Goal: Information Seeking & Learning: Learn about a topic

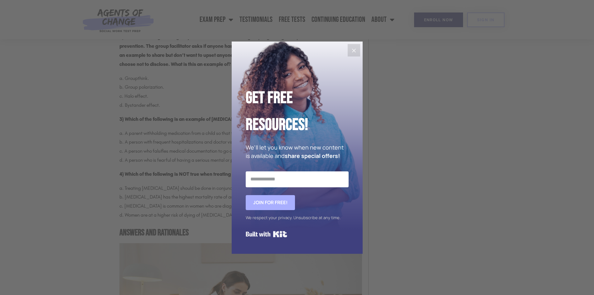
scroll to position [686, 0]
click at [353, 49] on icon "Close" at bounding box center [354, 51] width 4 height 4
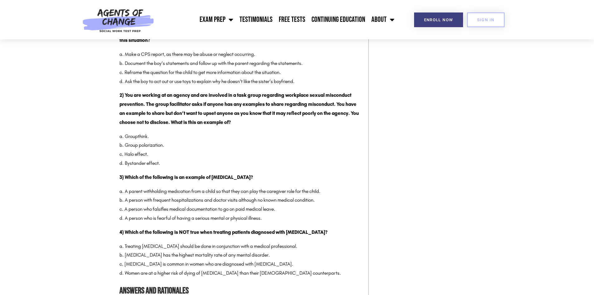
scroll to position [655, 0]
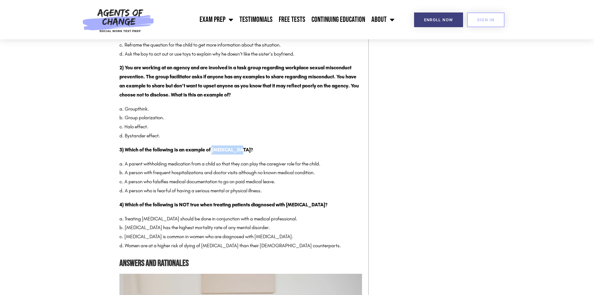
drag, startPoint x: 213, startPoint y: 150, endPoint x: 239, endPoint y: 151, distance: 25.9
click at [239, 151] on strong "3) Which of the following is an example of [MEDICAL_DATA]?" at bounding box center [186, 150] width 134 height 6
copy strong "[MEDICAL_DATA]"
click at [244, 147] on p "3) Which of the following is an example of [MEDICAL_DATA]?" at bounding box center [240, 149] width 243 height 9
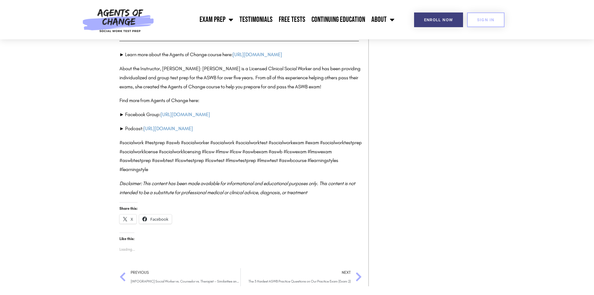
scroll to position [2152, 0]
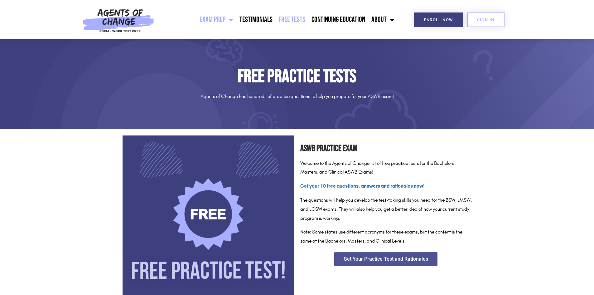
click at [221, 17] on link "Exam Prep" at bounding box center [217, 20] width 40 height 16
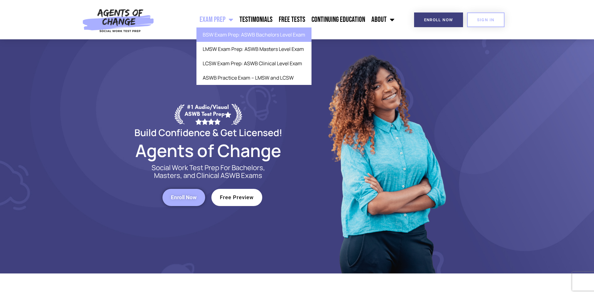
click at [276, 36] on link "BSW Exam Prep: ASWB Bachelors Level Exam" at bounding box center [254, 34] width 115 height 14
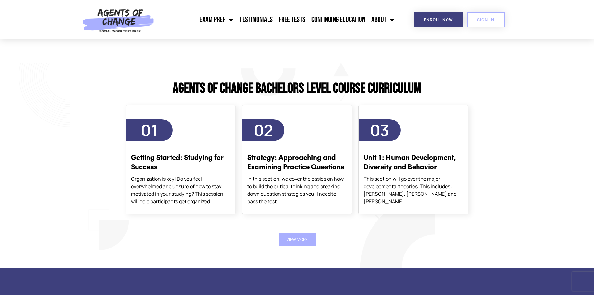
scroll to position [998, 0]
